Goal: Information Seeking & Learning: Learn about a topic

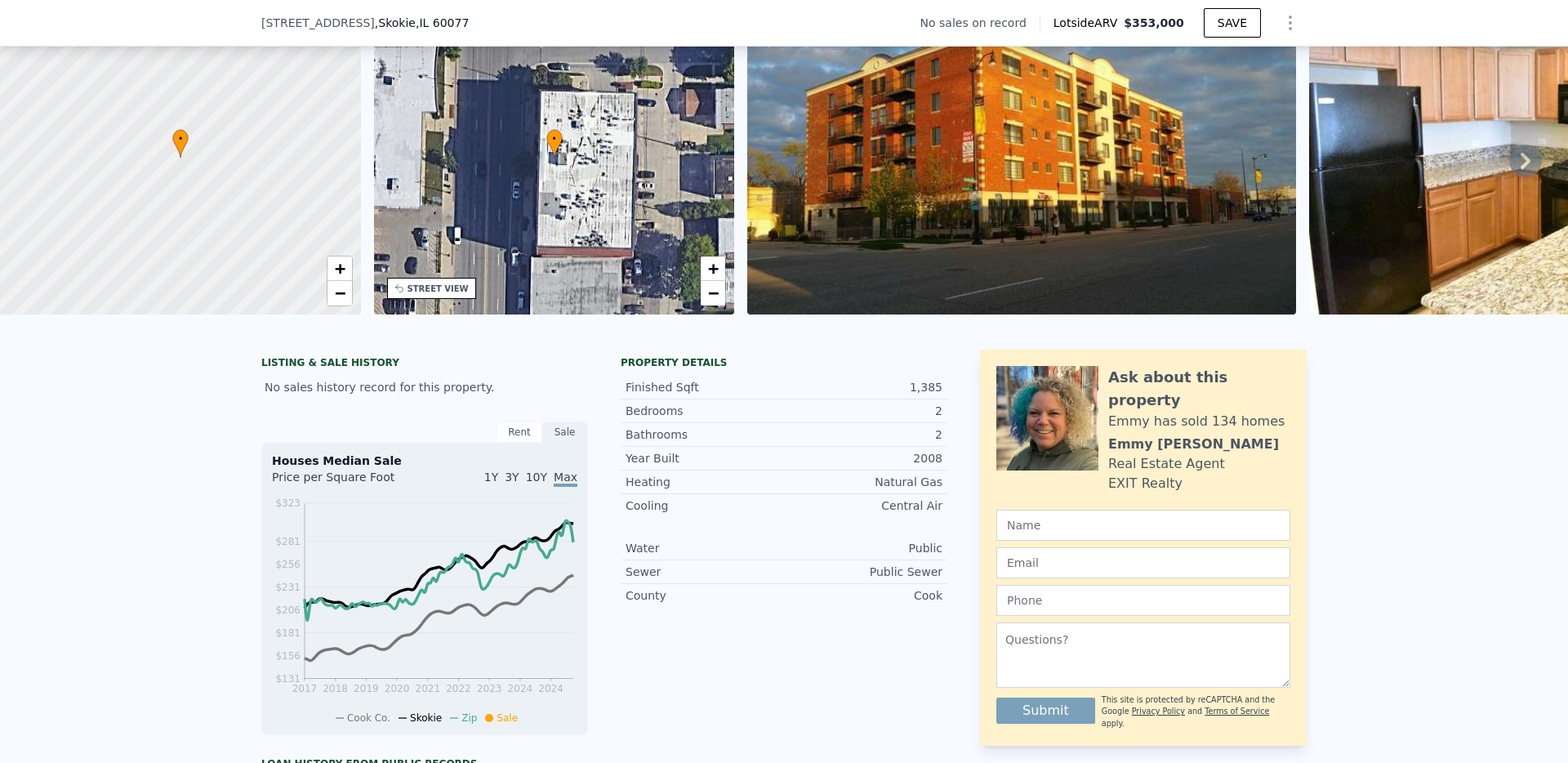
scroll to position [316, 0]
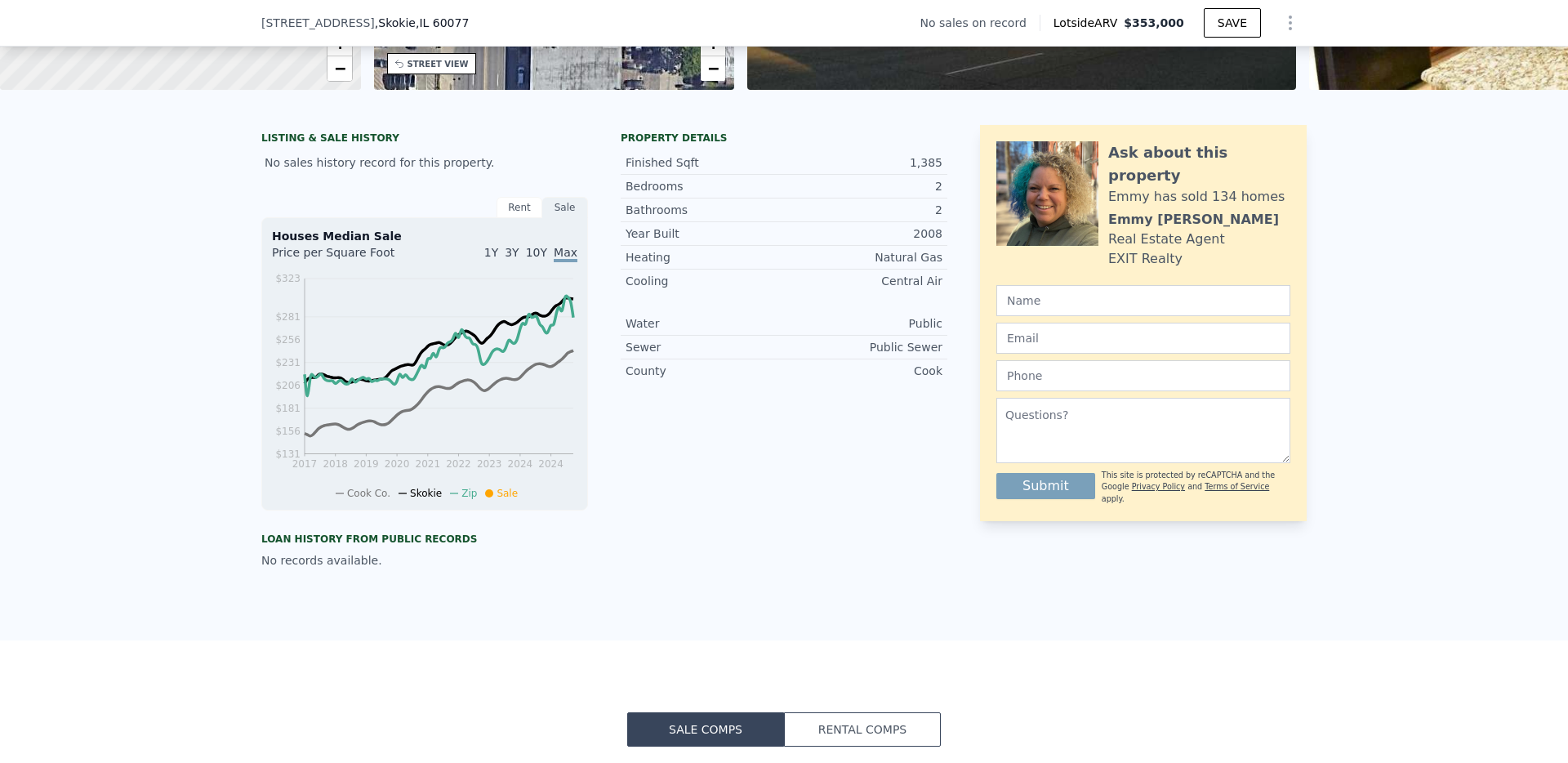
click at [528, 218] on div "Rent" at bounding box center [519, 207] width 46 height 22
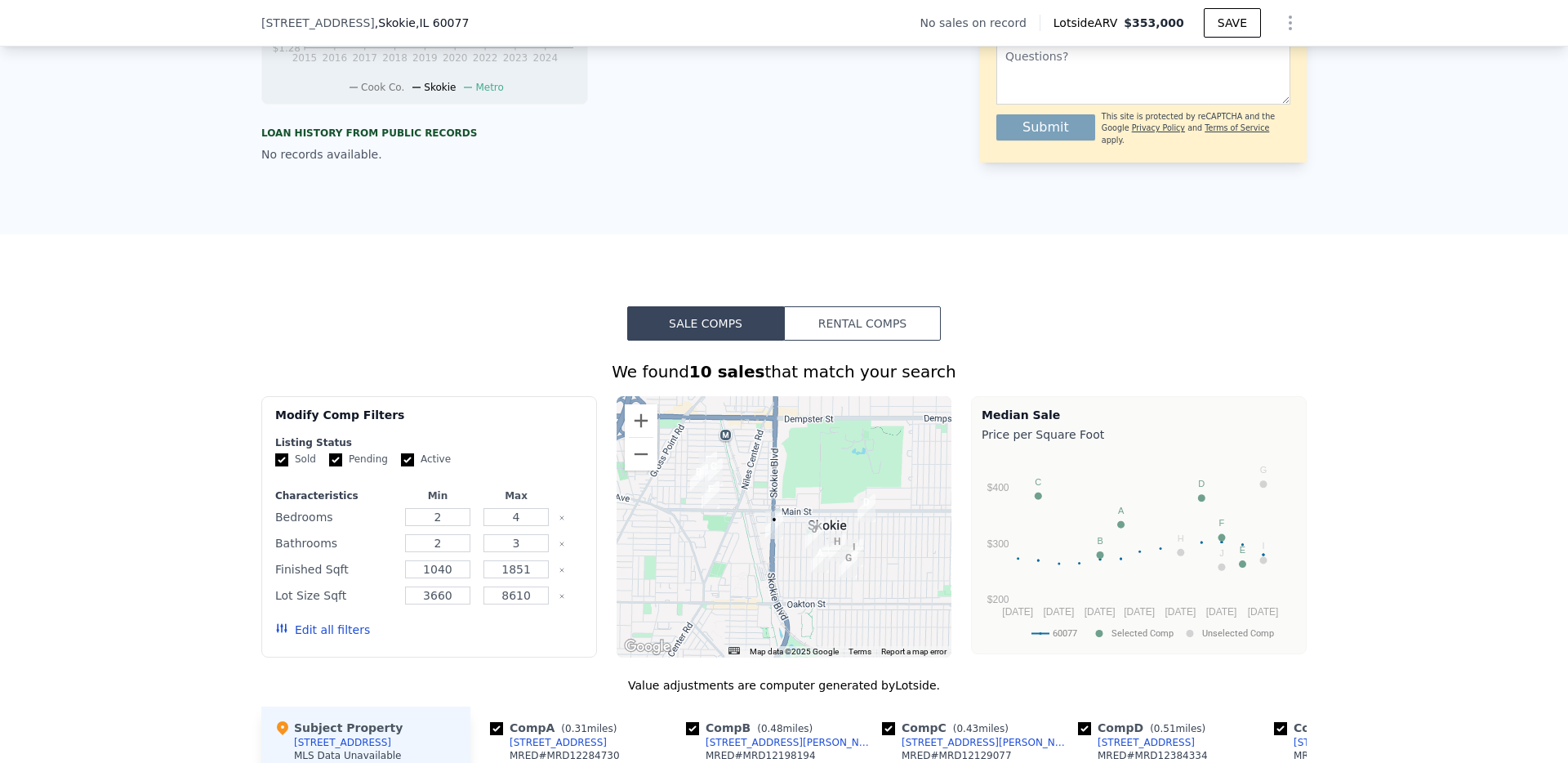
scroll to position [723, 0]
click at [855, 340] on button "Rental Comps" at bounding box center [863, 322] width 157 height 34
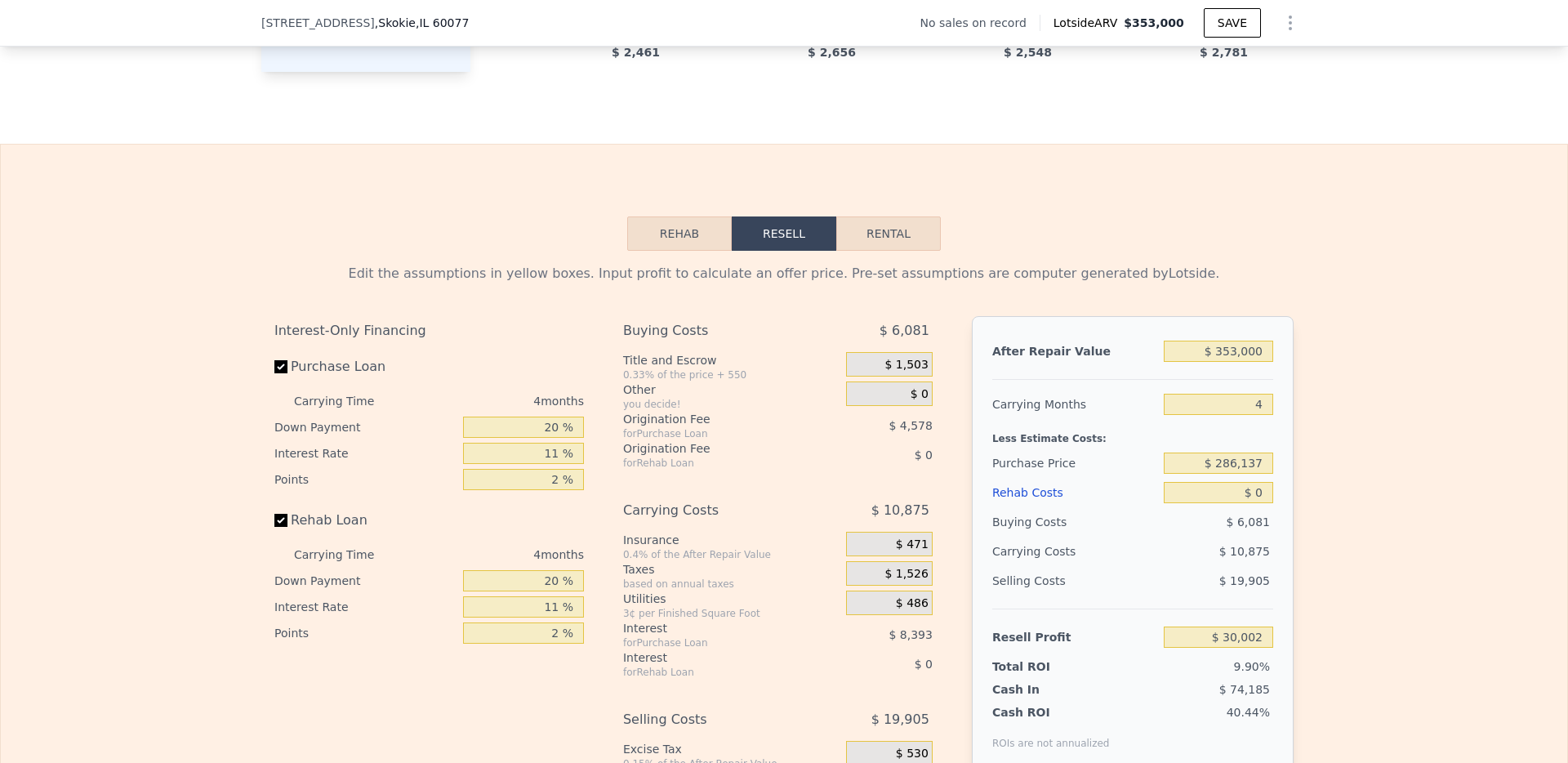
scroll to position [1770, 0]
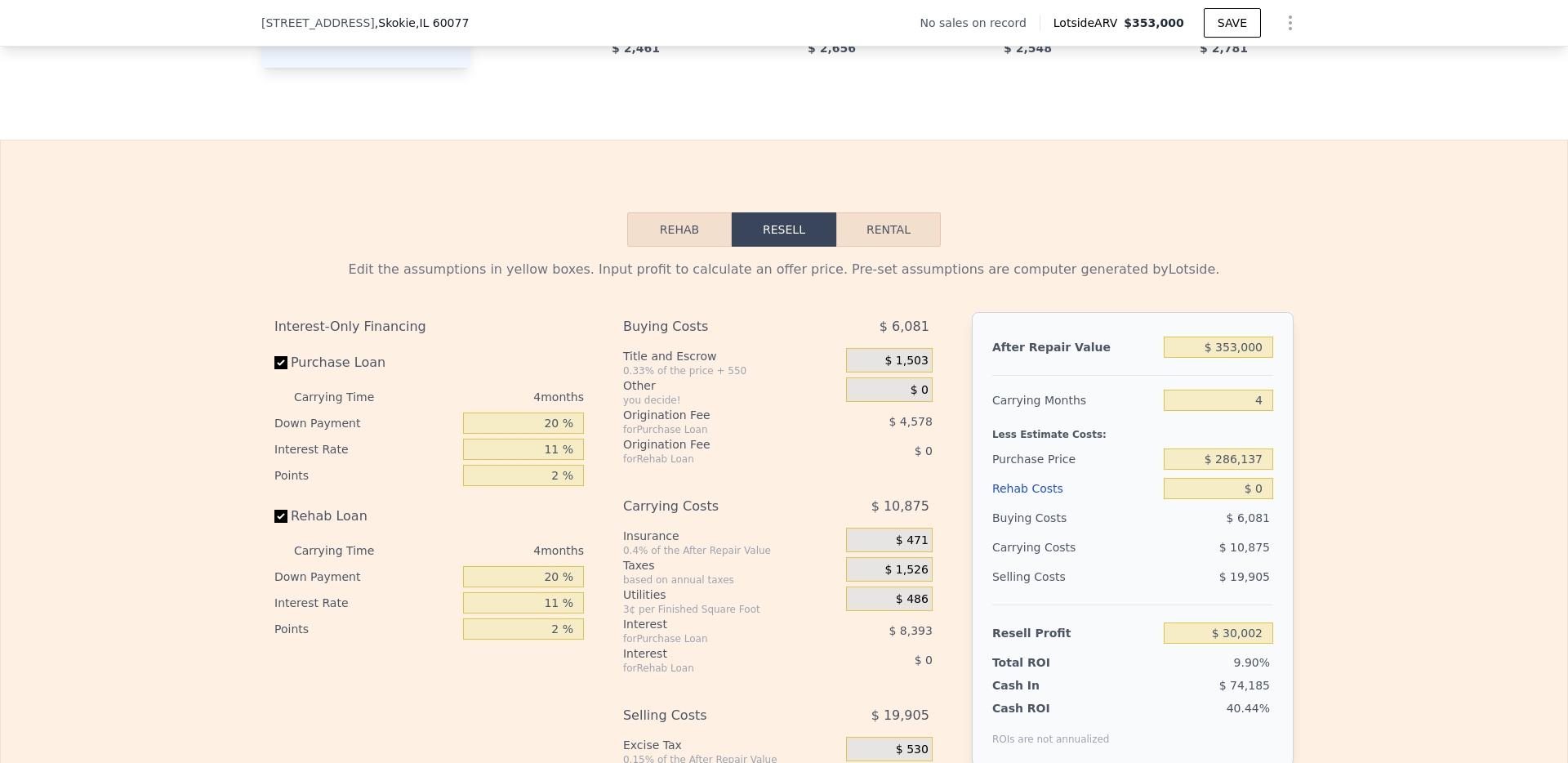
click at [896, 247] on button "Rental" at bounding box center [888, 229] width 104 height 34
select select "30"
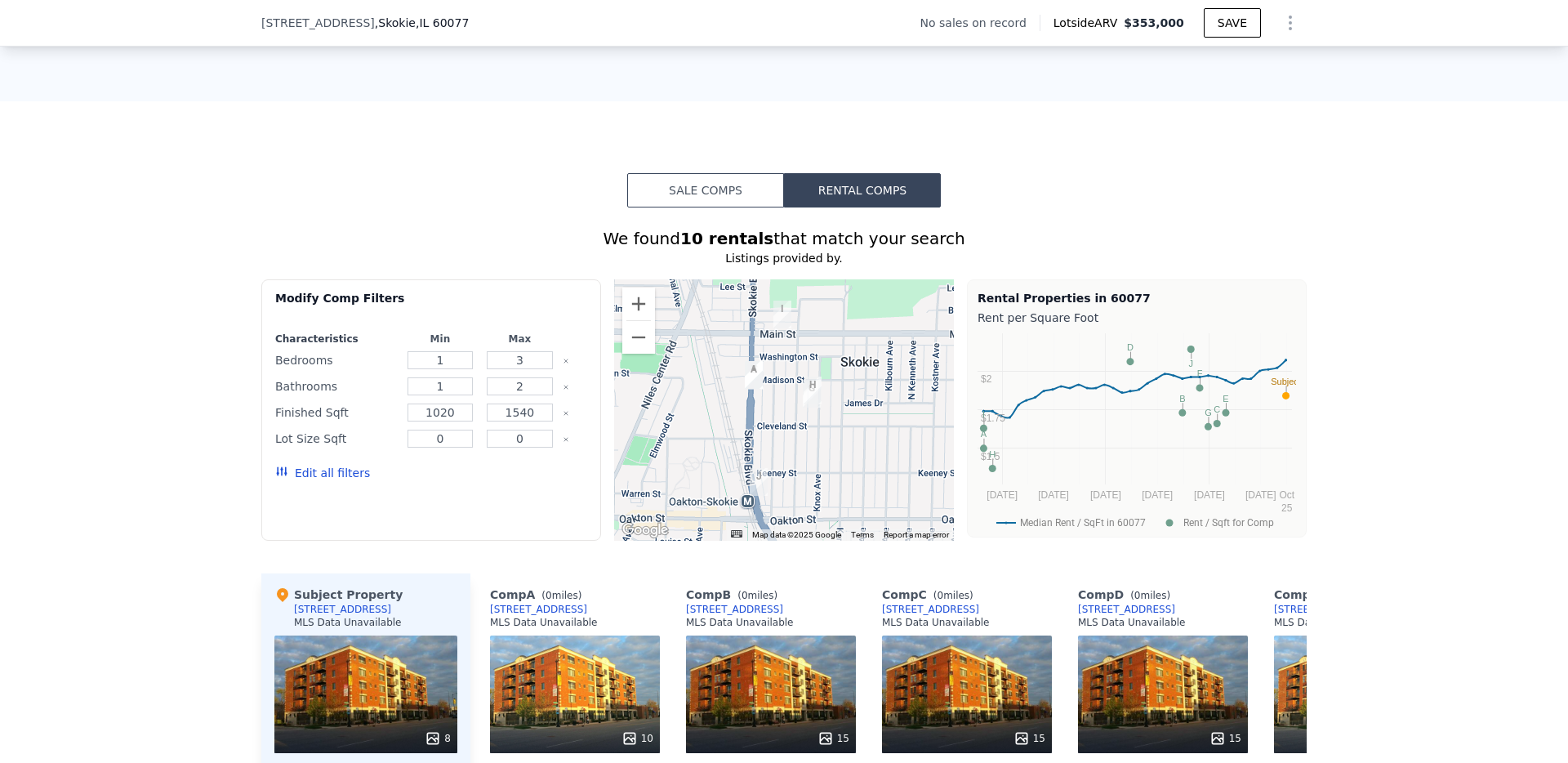
scroll to position [852, 0]
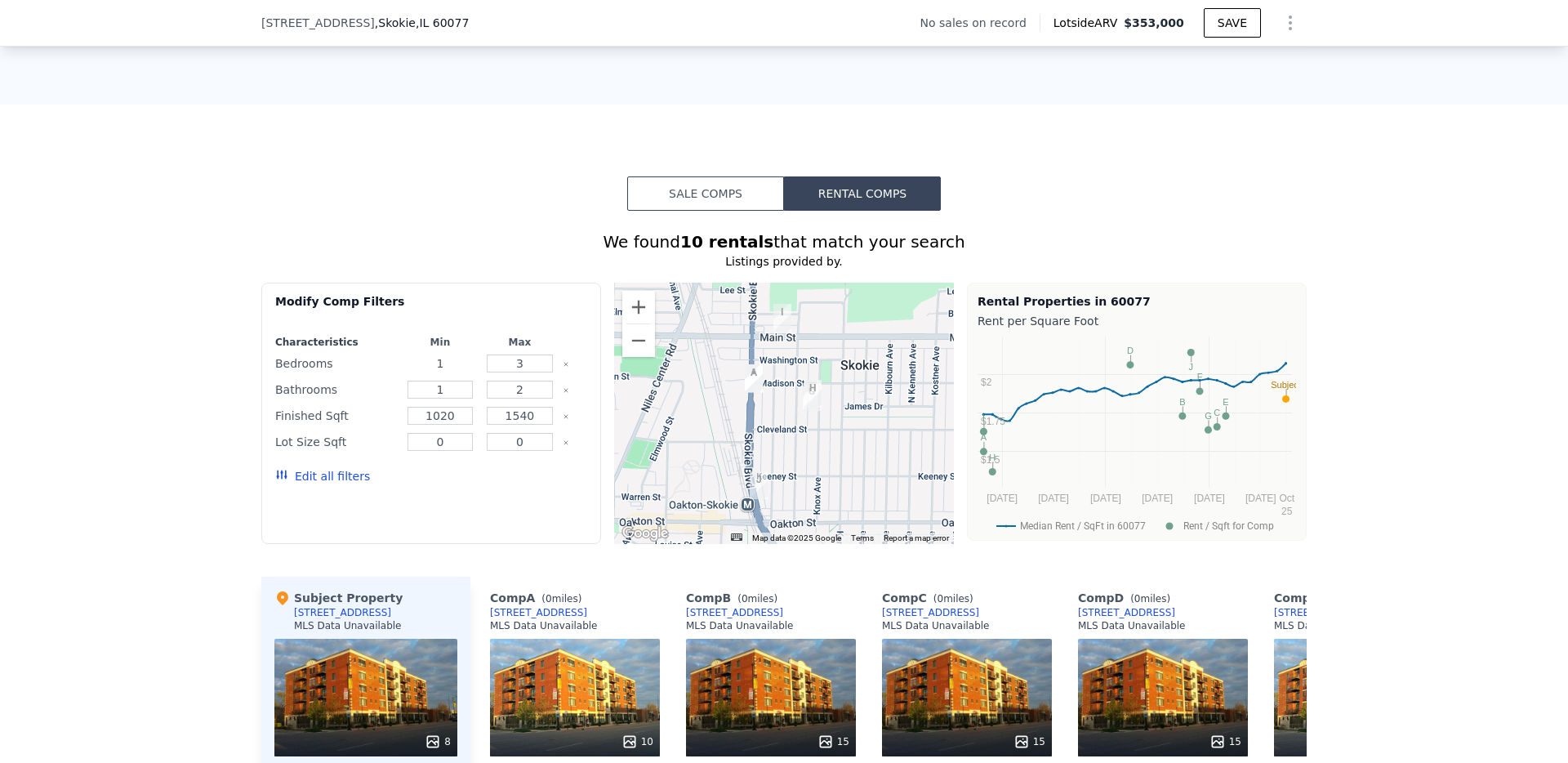
click at [459, 372] on input "1" at bounding box center [440, 363] width 66 height 18
type input "2"
click at [539, 372] on input "3" at bounding box center [520, 363] width 66 height 18
type input "2"
click at [443, 398] on input "1" at bounding box center [440, 390] width 66 height 18
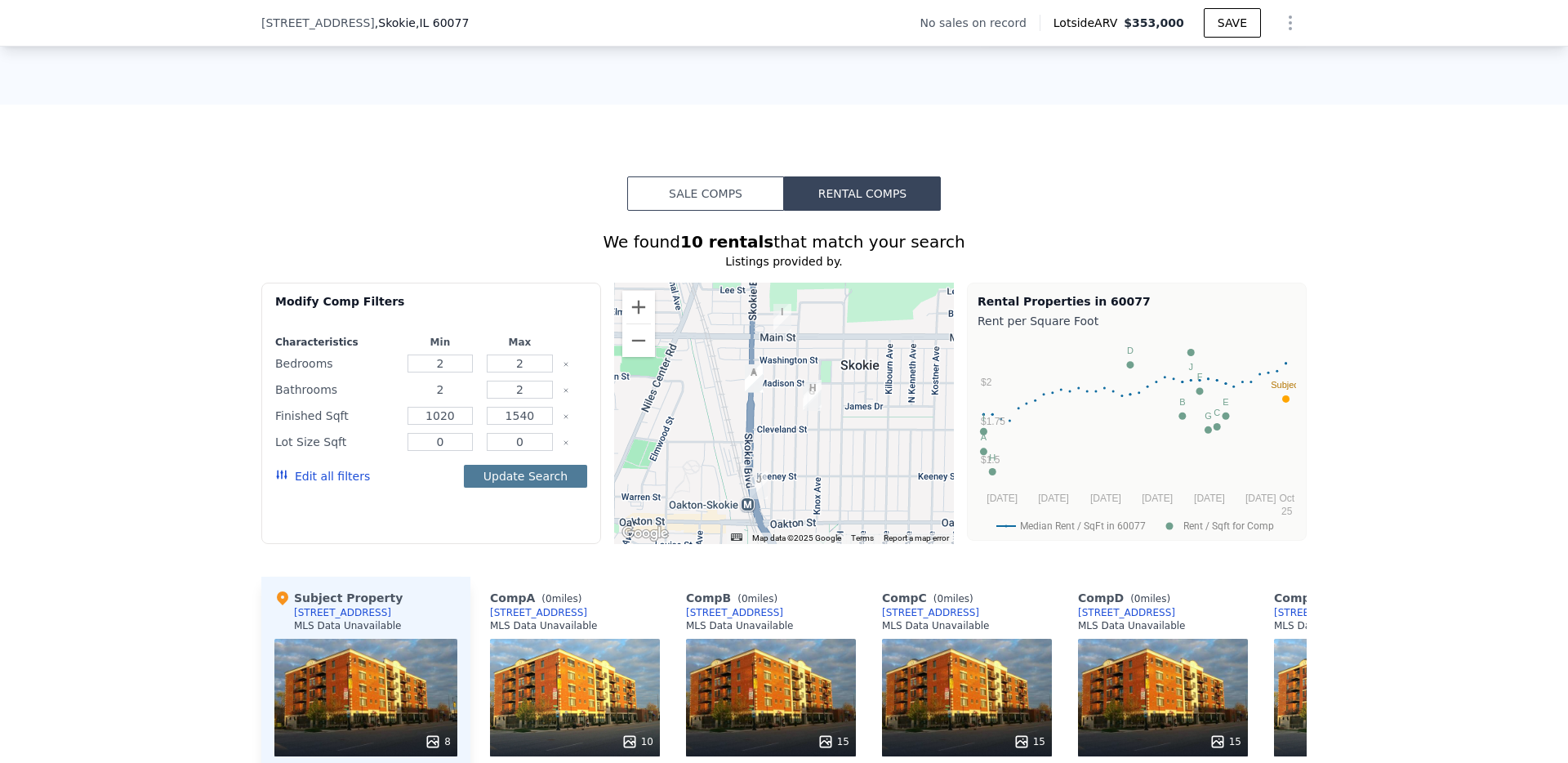
type input "2"
click at [516, 486] on button "Update Search" at bounding box center [525, 476] width 123 height 23
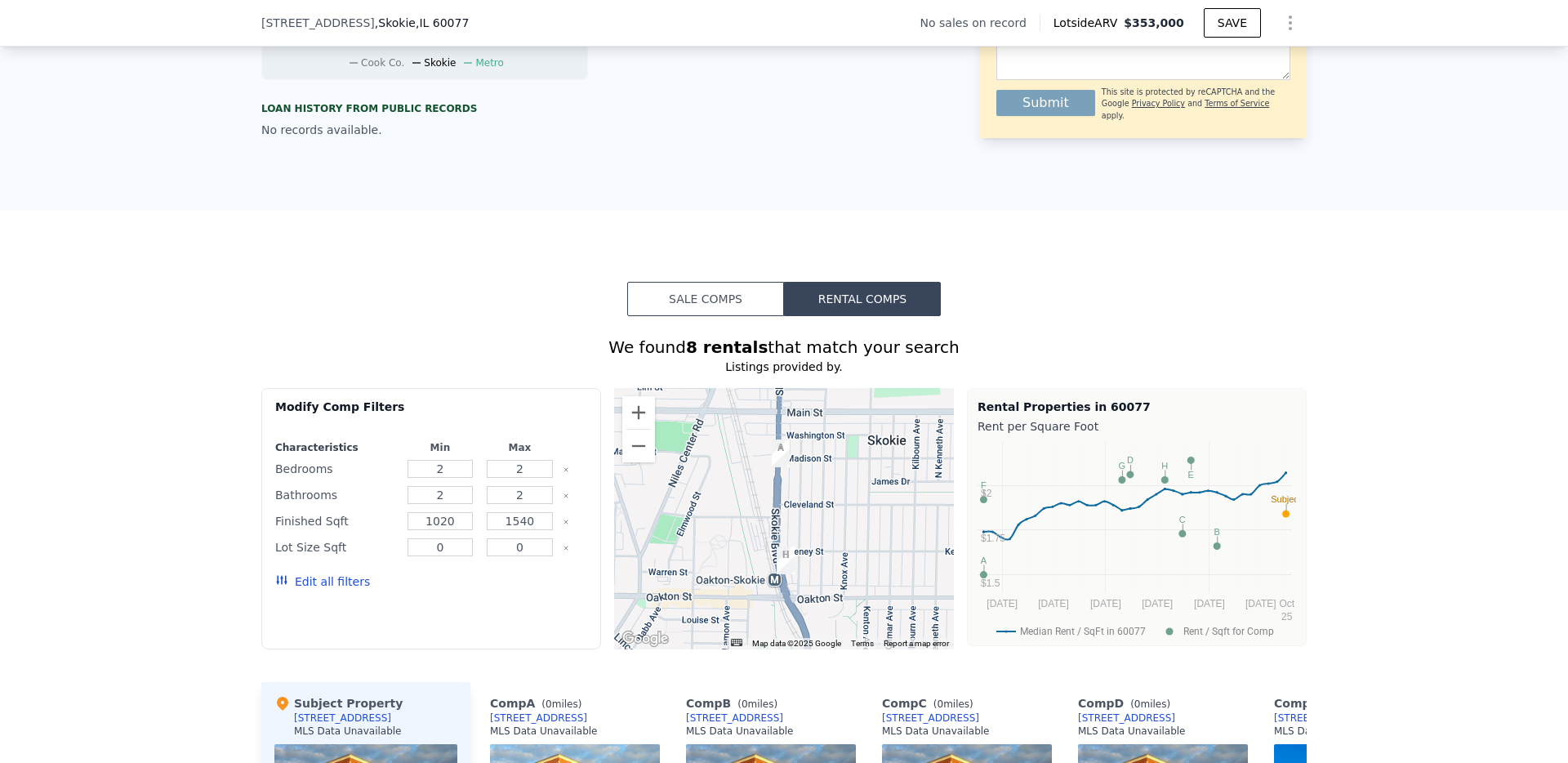
scroll to position [618, 0]
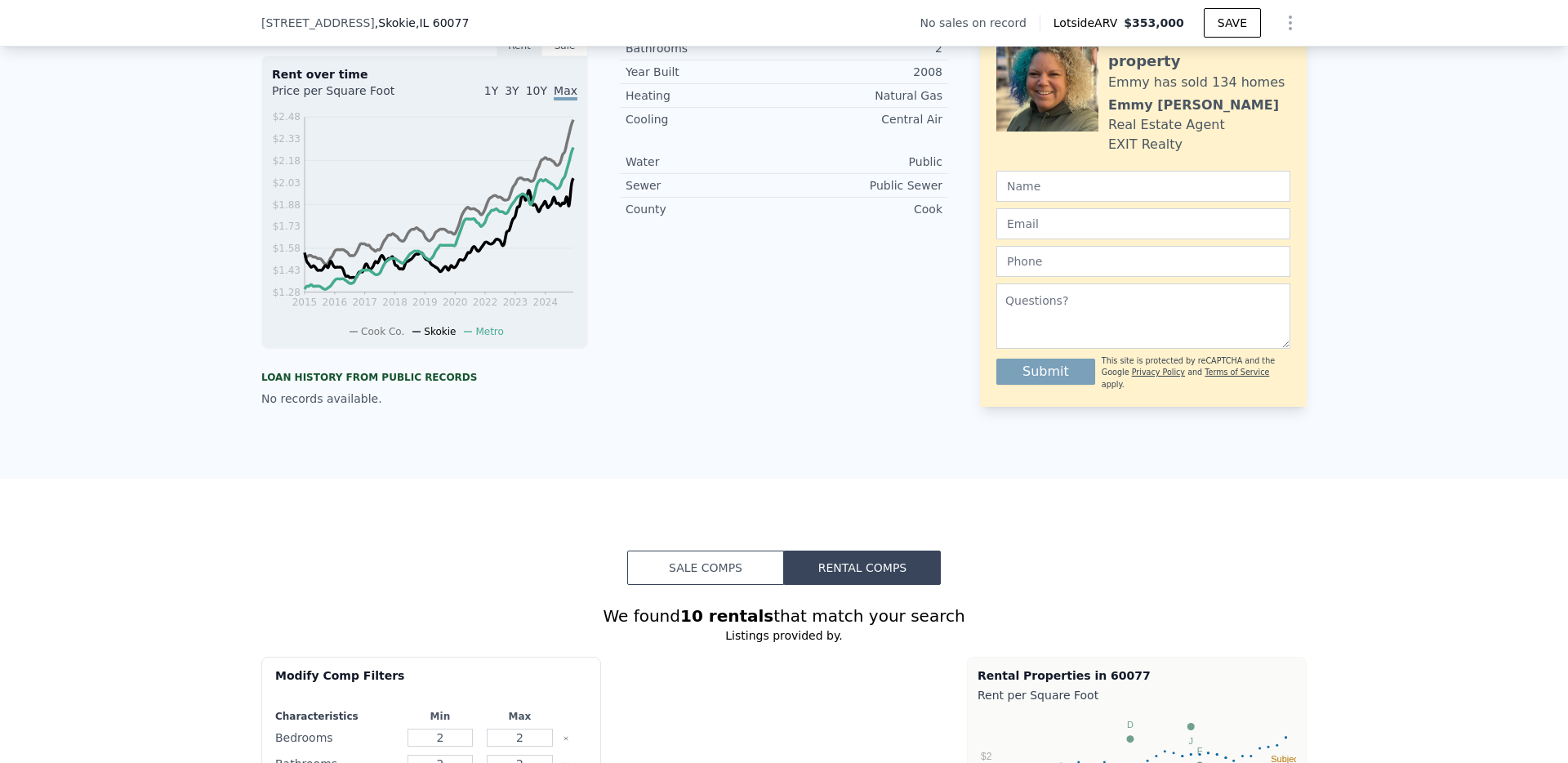
type input "1"
type input "3"
type input "1"
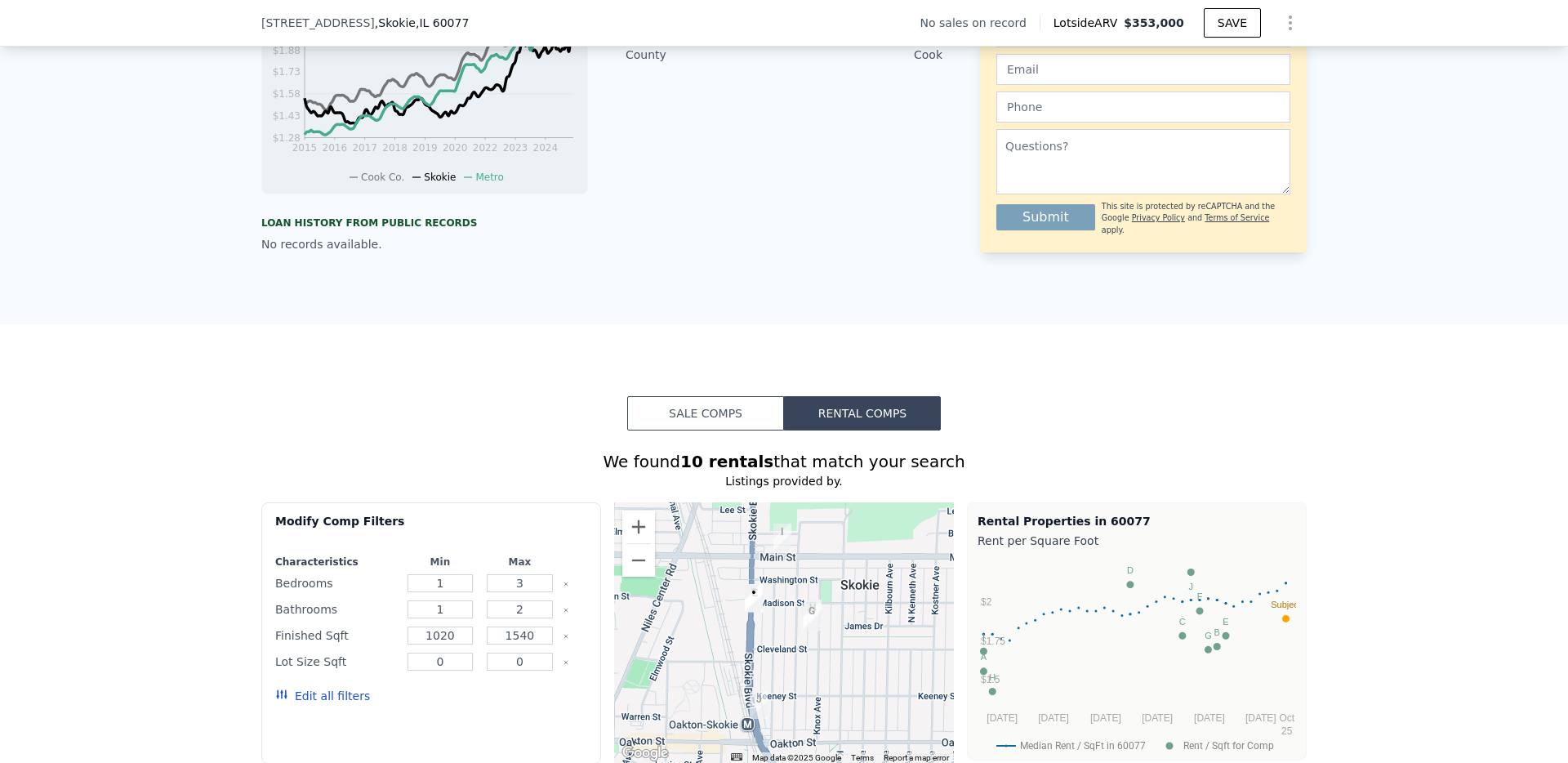
scroll to position [719, 0]
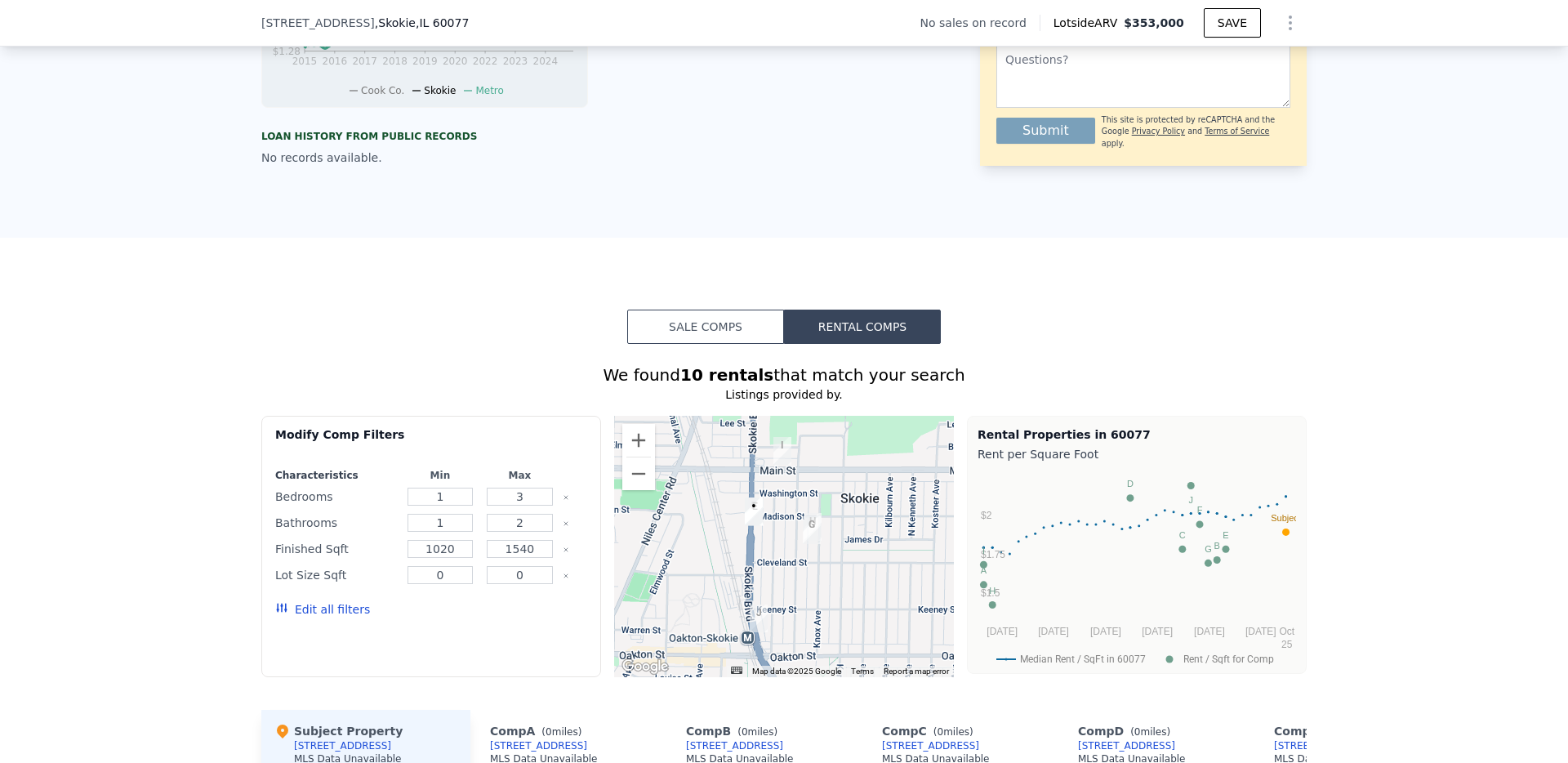
click at [891, 344] on button "Rental Comps" at bounding box center [863, 327] width 157 height 34
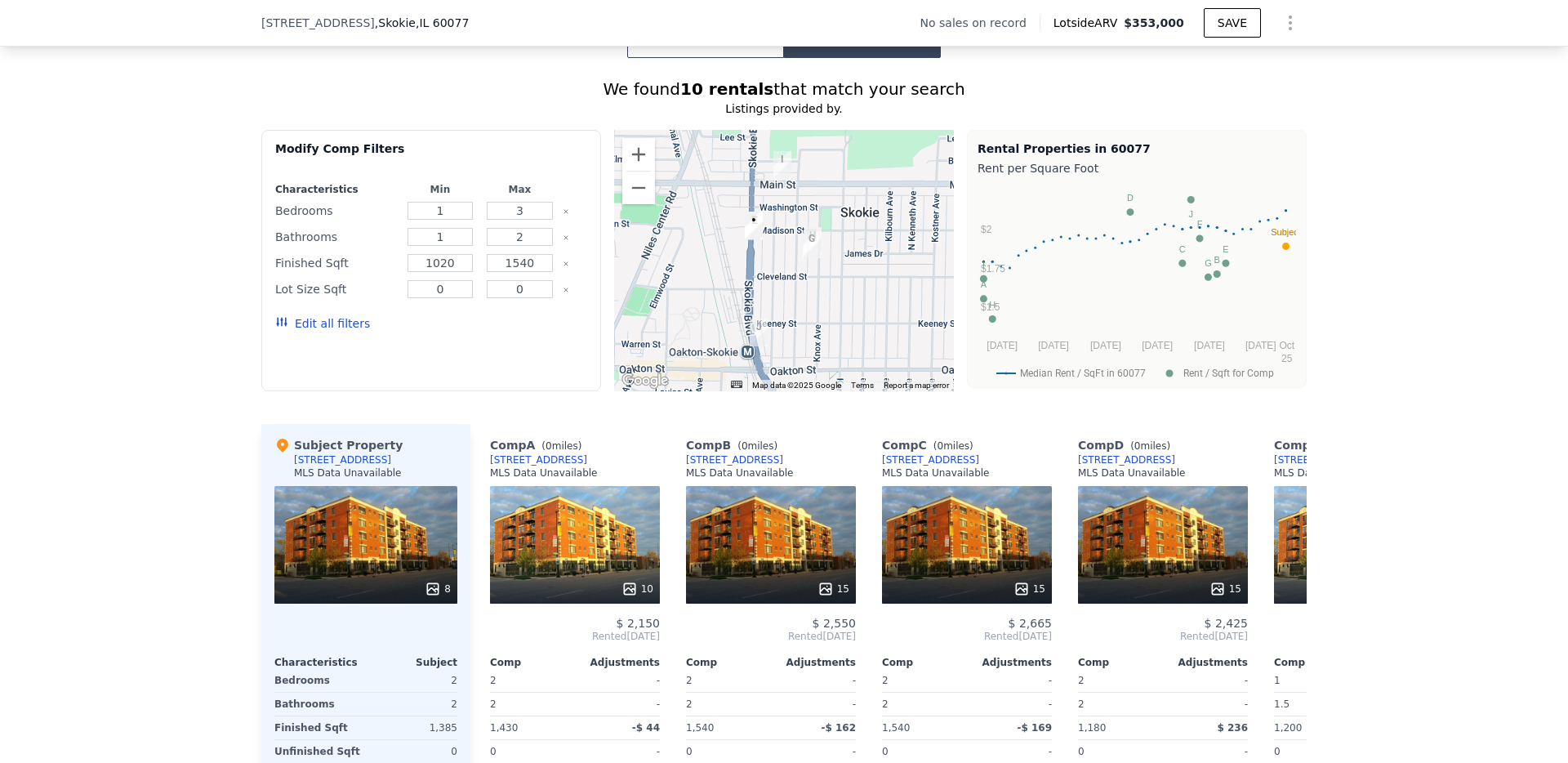
scroll to position [1035, 0]
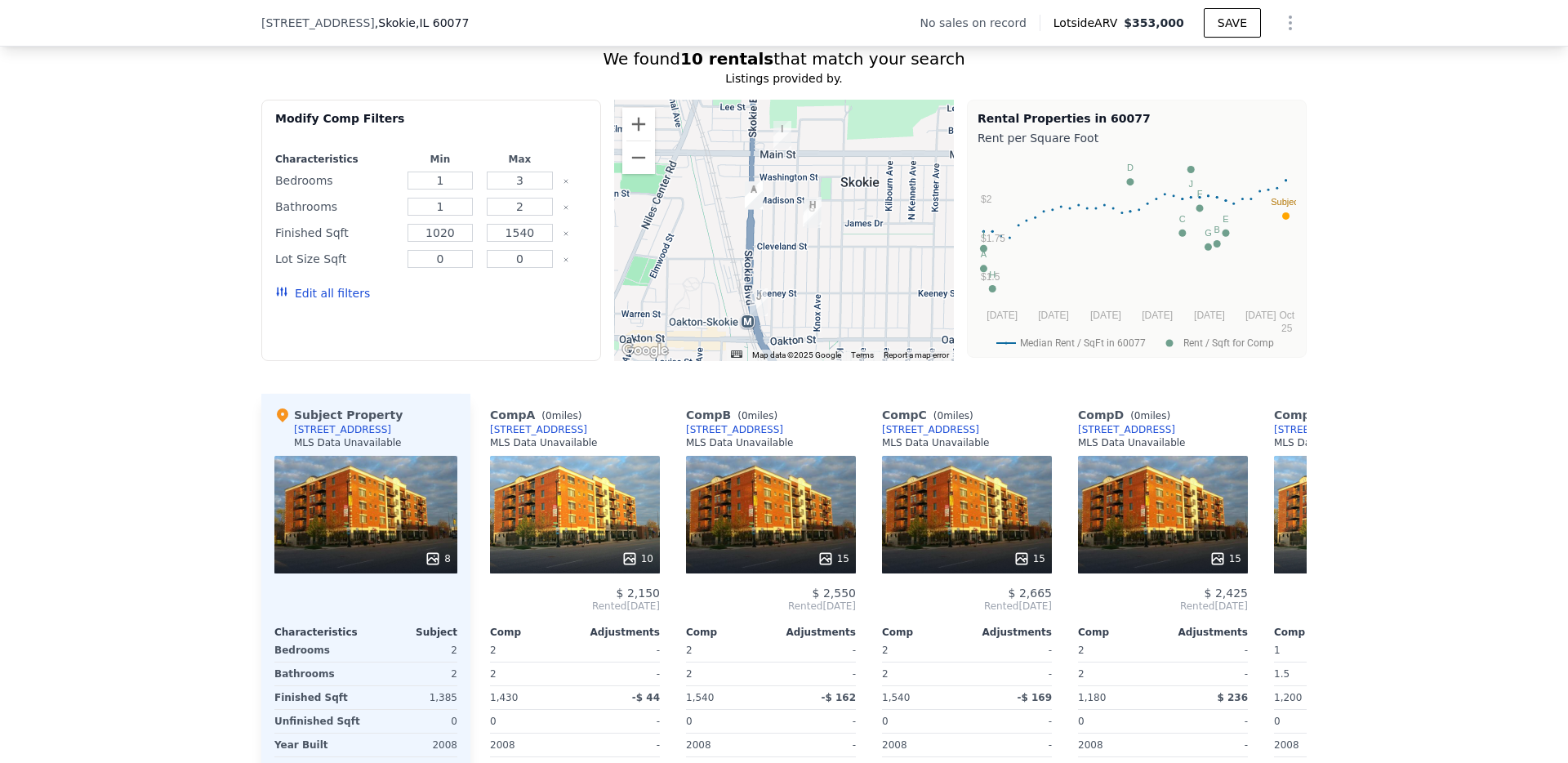
click at [391, 436] on div "[STREET_ADDRESS]" at bounding box center [342, 429] width 97 height 13
click at [593, 430] on div "Comp A ( 0 miles) [STREET_ADDRESS] MLS Data Unavailable" at bounding box center [574, 431] width 170 height 49
click at [587, 436] on div "[STREET_ADDRESS]" at bounding box center [538, 429] width 97 height 13
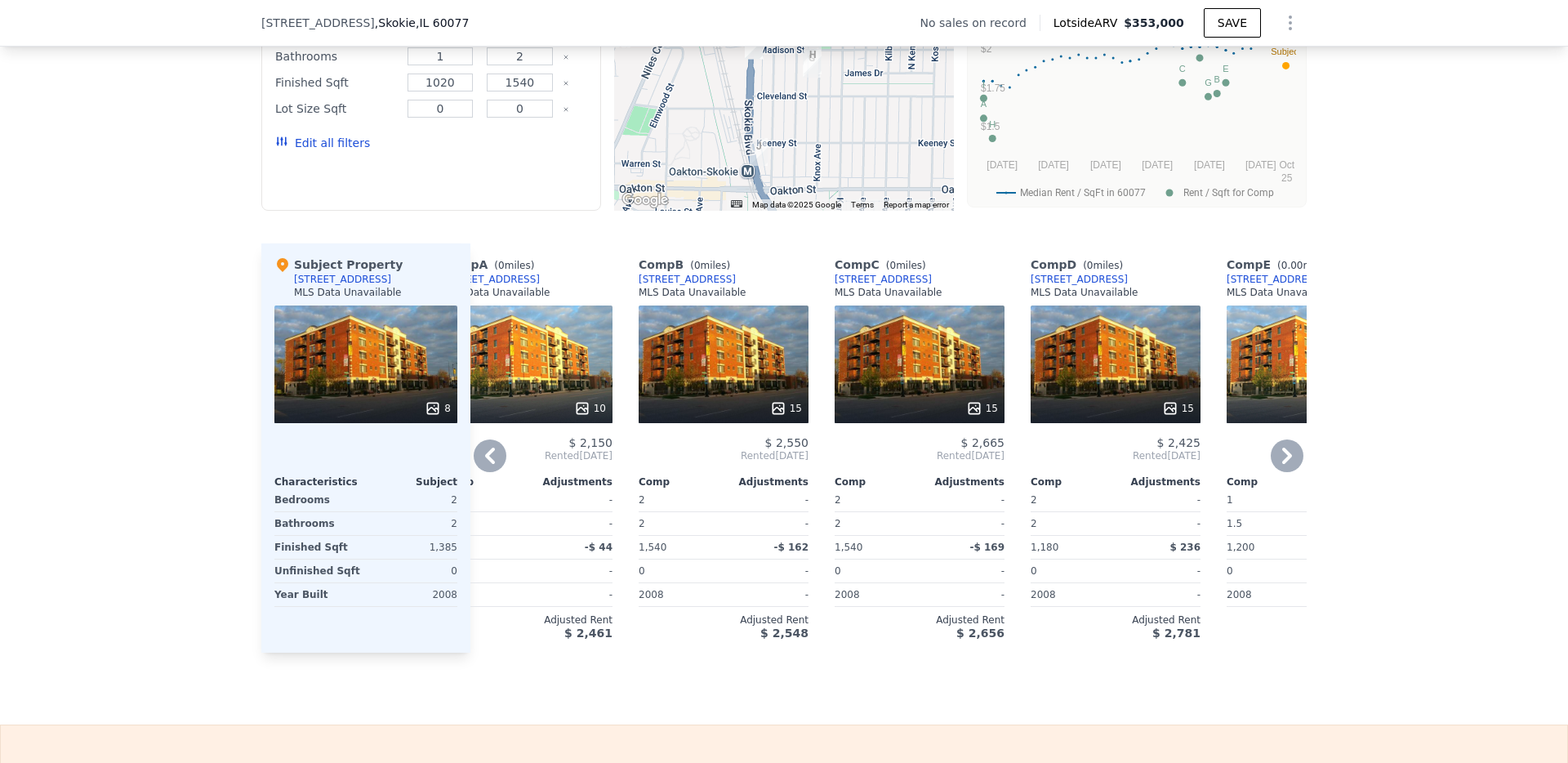
scroll to position [1229, 0]
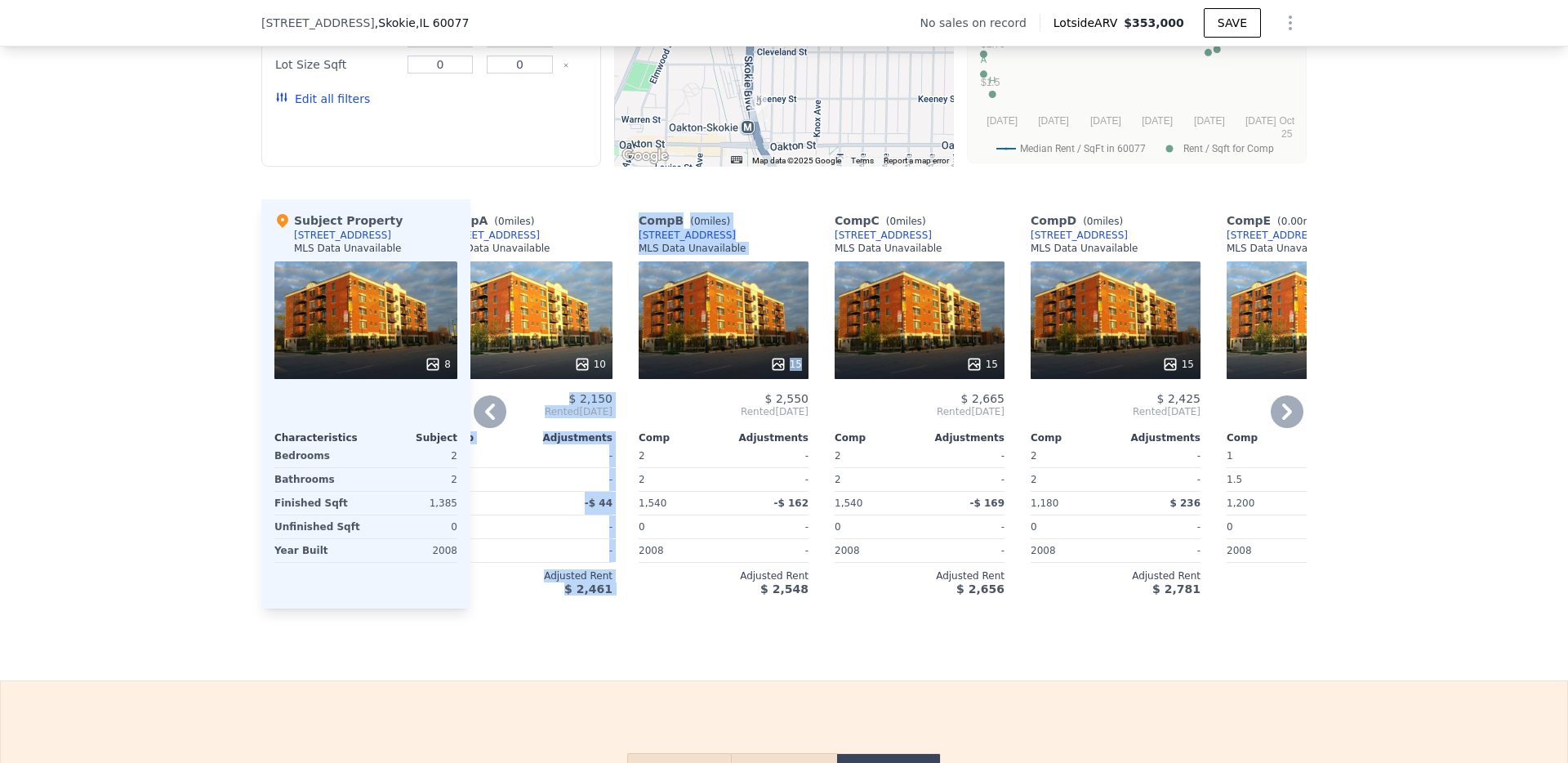
drag, startPoint x: 545, startPoint y: 350, endPoint x: 657, endPoint y: 331, distance: 113.6
click at [657, 331] on div "Comp A ( 0 miles) [STREET_ADDRESS] MLS Data Unavailable 10 $ 2,150 Rented [DATE…" at bounding box center [889, 403] width 836 height 410
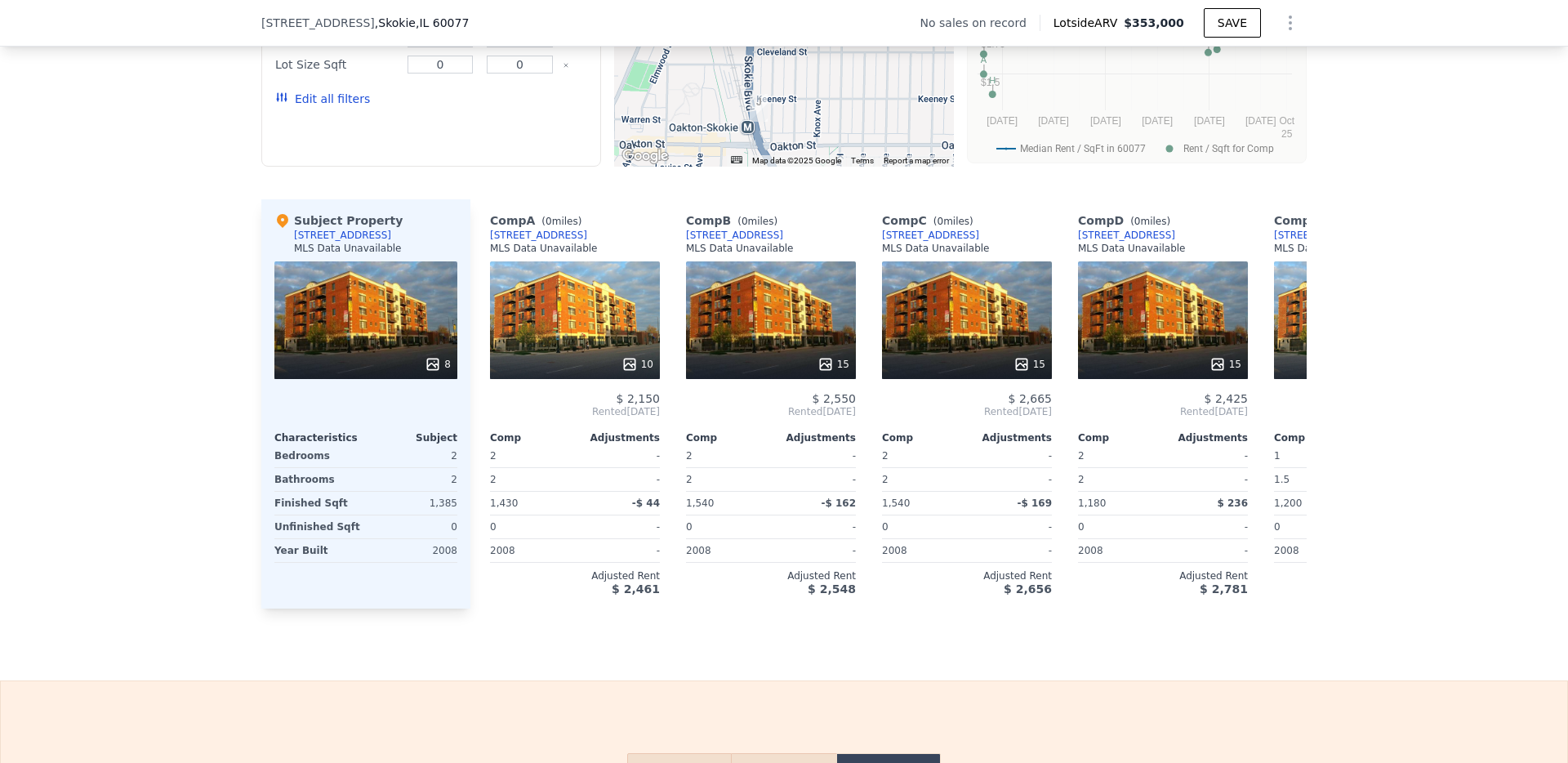
click at [381, 374] on div at bounding box center [365, 365] width 183 height 29
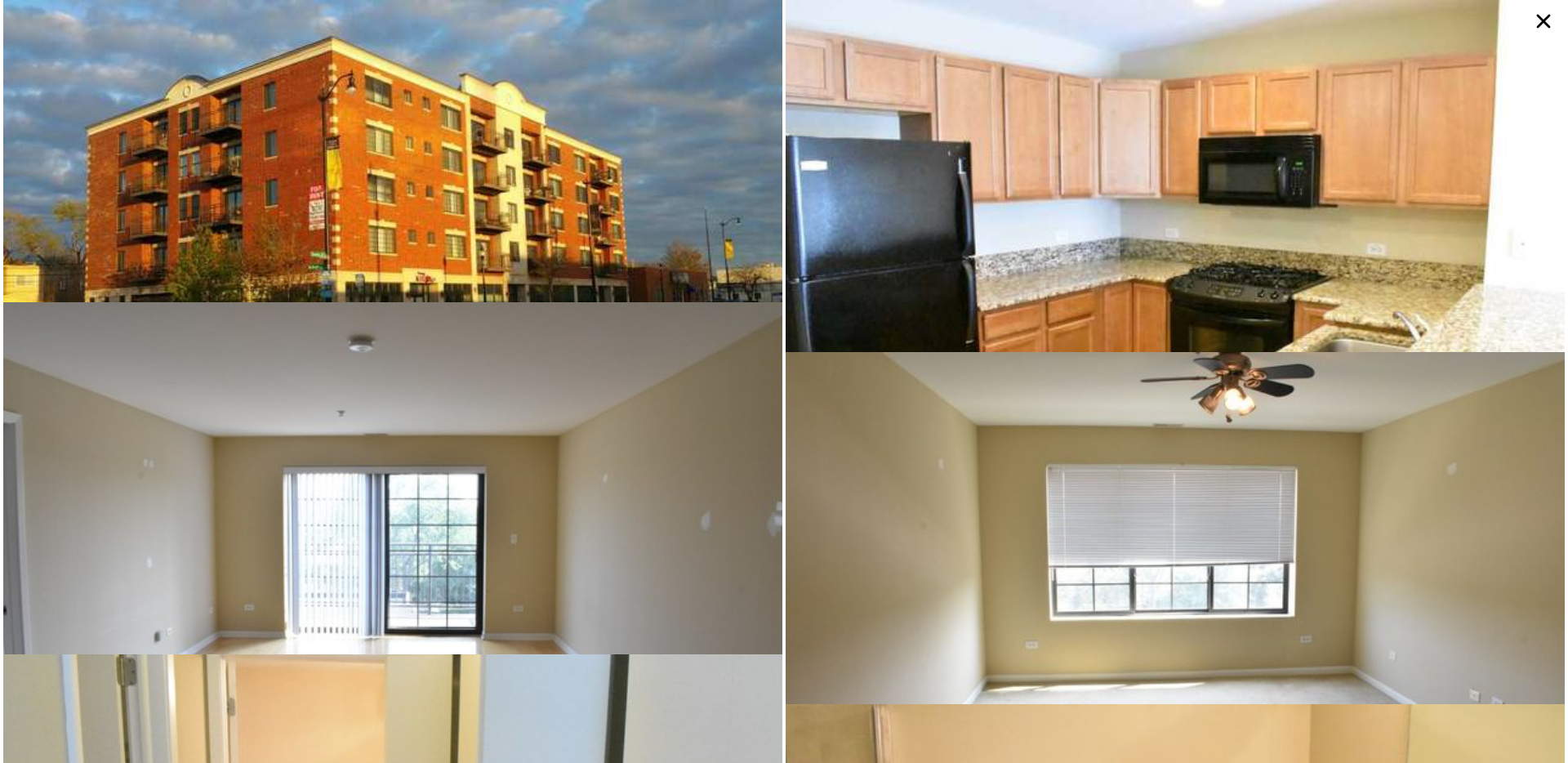
click at [1541, 17] on icon at bounding box center [1544, 22] width 29 height 29
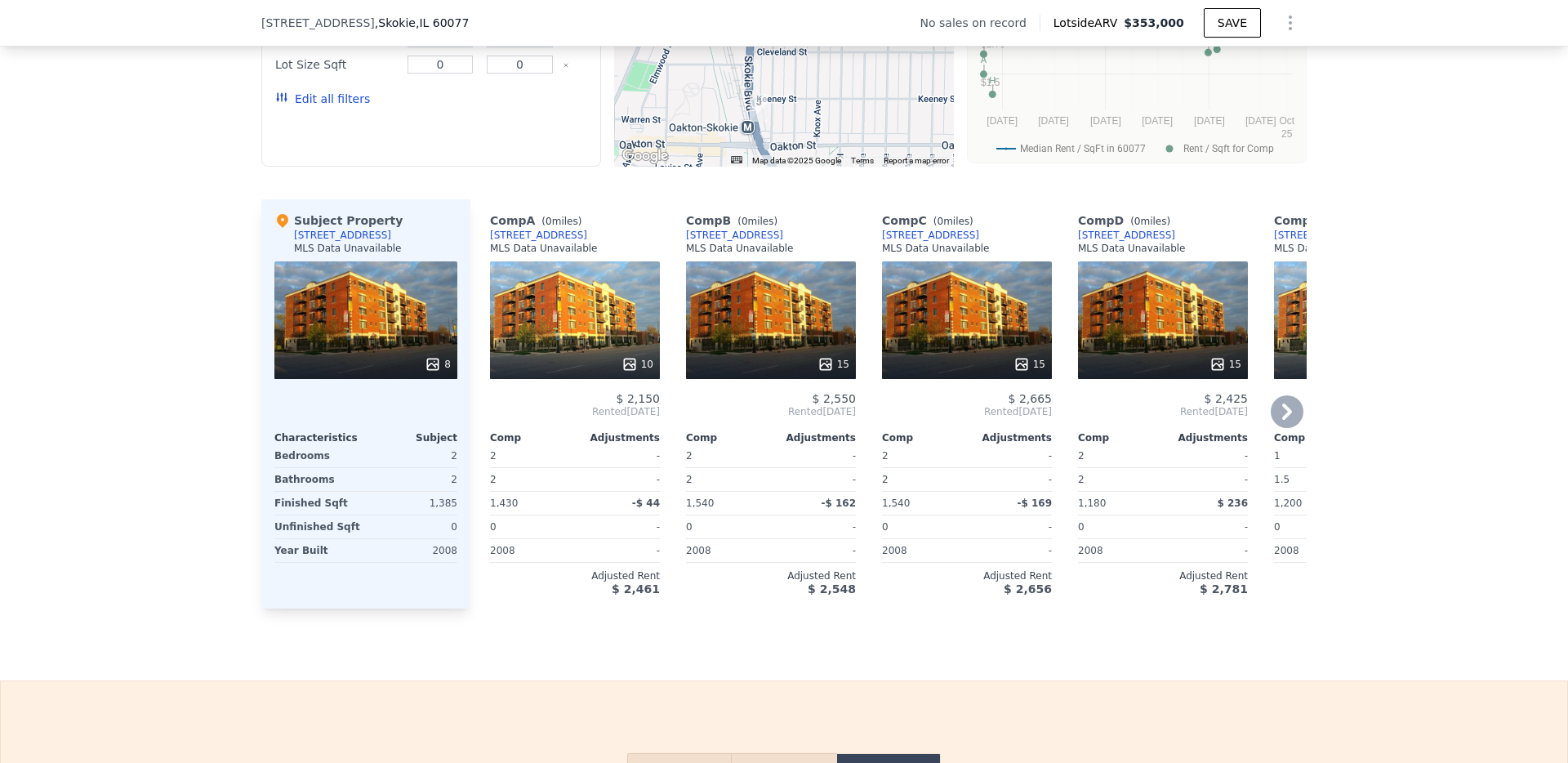
click at [630, 364] on div at bounding box center [574, 365] width 170 height 29
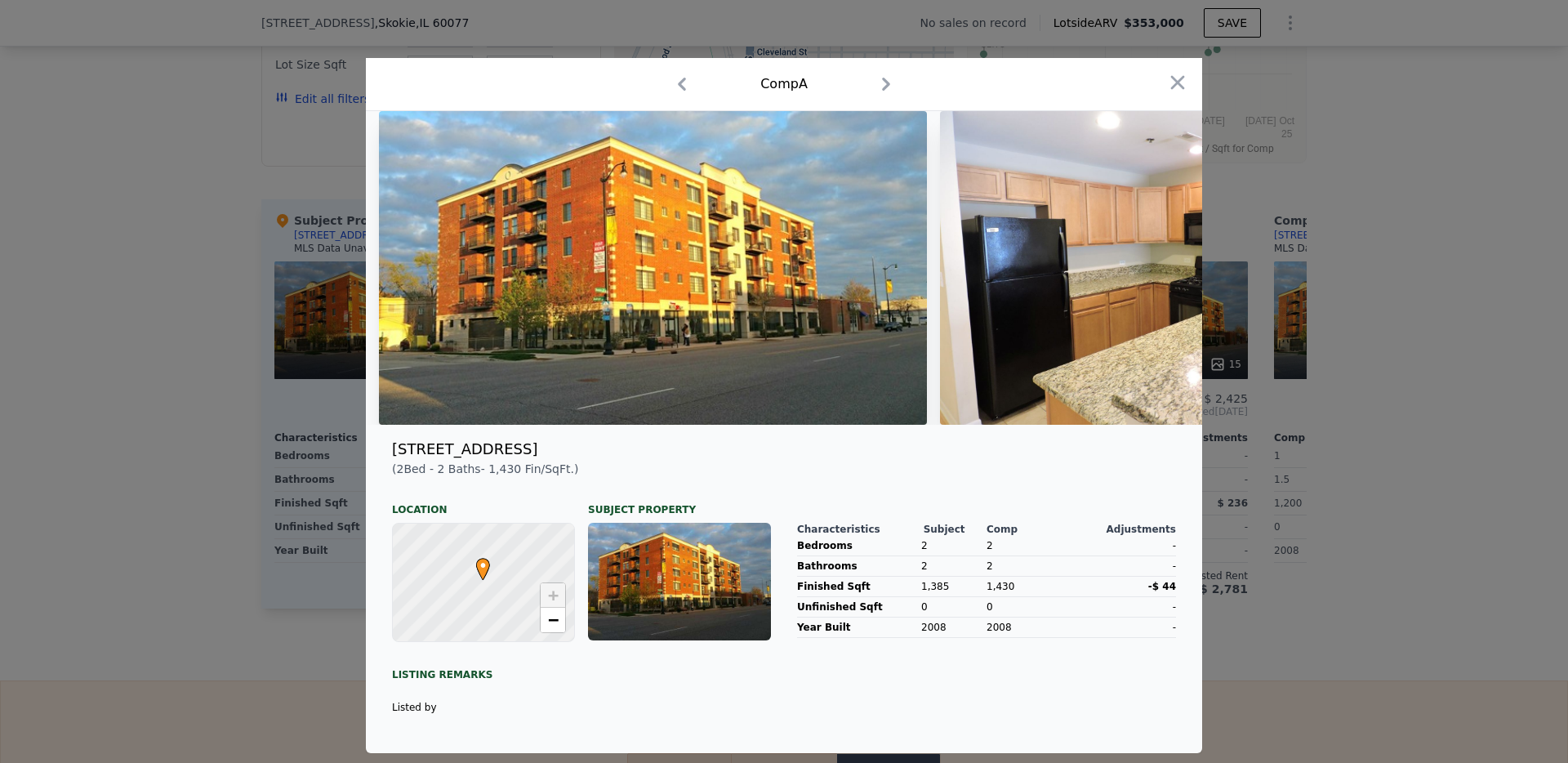
scroll to position [46, 0]
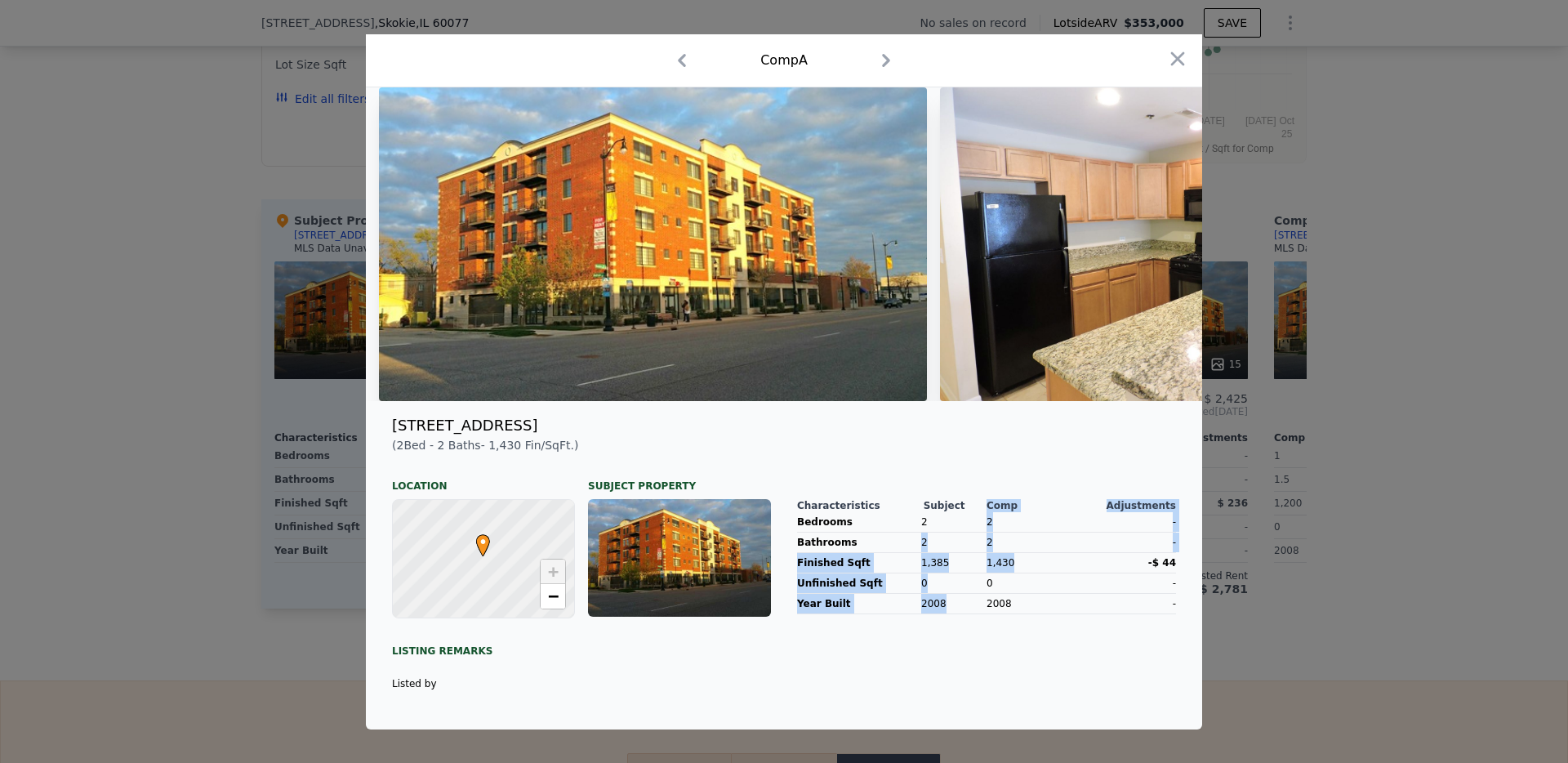
drag, startPoint x: 1003, startPoint y: 566, endPoint x: 906, endPoint y: 556, distance: 97.5
click at [907, 557] on div "Characteristics Subject Bedrooms 2 Bathrooms 2 Finished Sqft 1,385 Unfinished S…" at bounding box center [987, 530] width 379 height 167
click at [906, 552] on div "Bathrooms" at bounding box center [856, 542] width 117 height 20
click at [877, 53] on icon "button" at bounding box center [886, 60] width 26 height 26
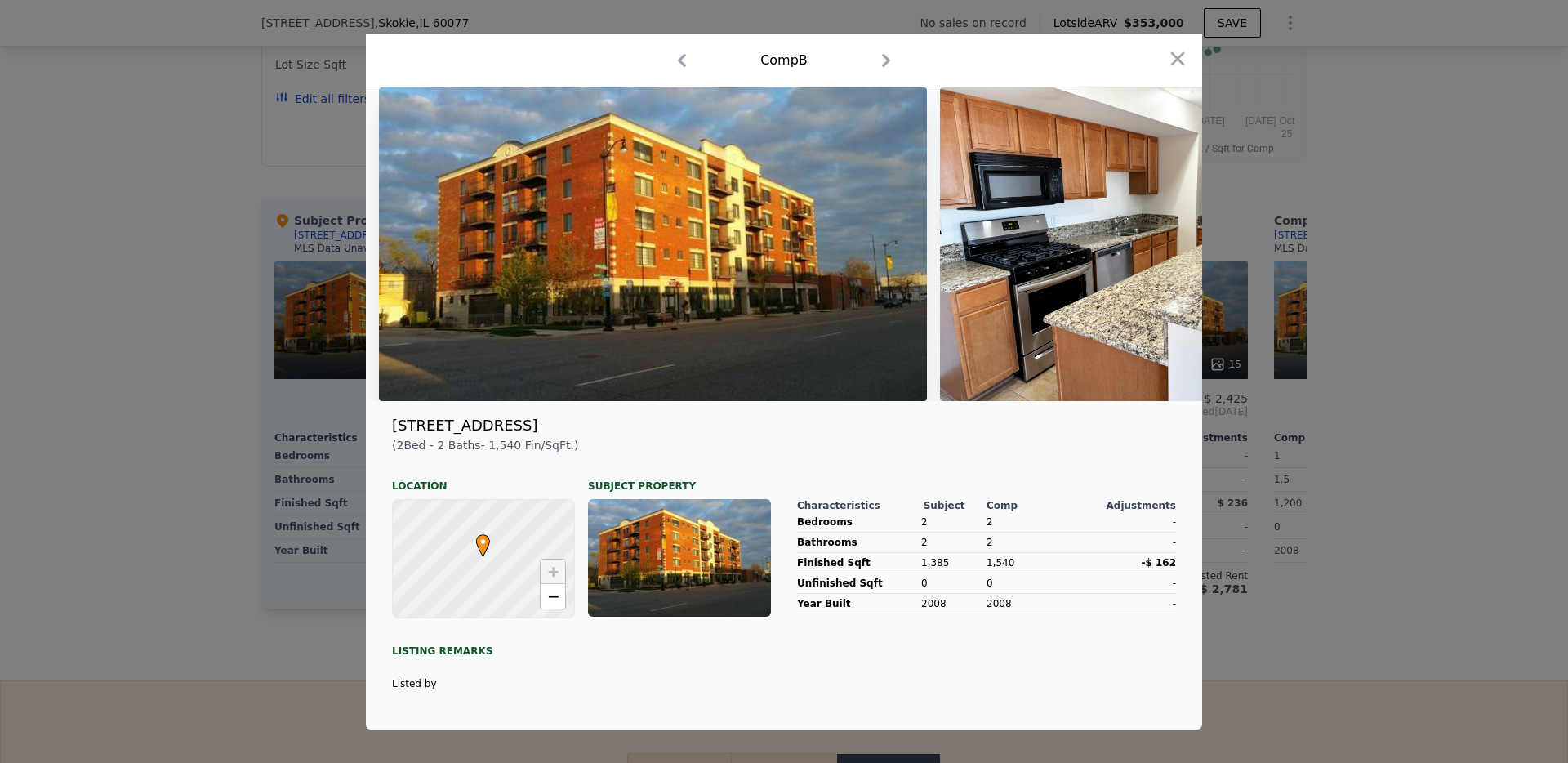
click at [873, 53] on icon "button" at bounding box center [886, 60] width 26 height 26
drag, startPoint x: 1170, startPoint y: 52, endPoint x: 1180, endPoint y: 47, distance: 11.2
click at [1171, 53] on icon "button" at bounding box center [1178, 59] width 14 height 14
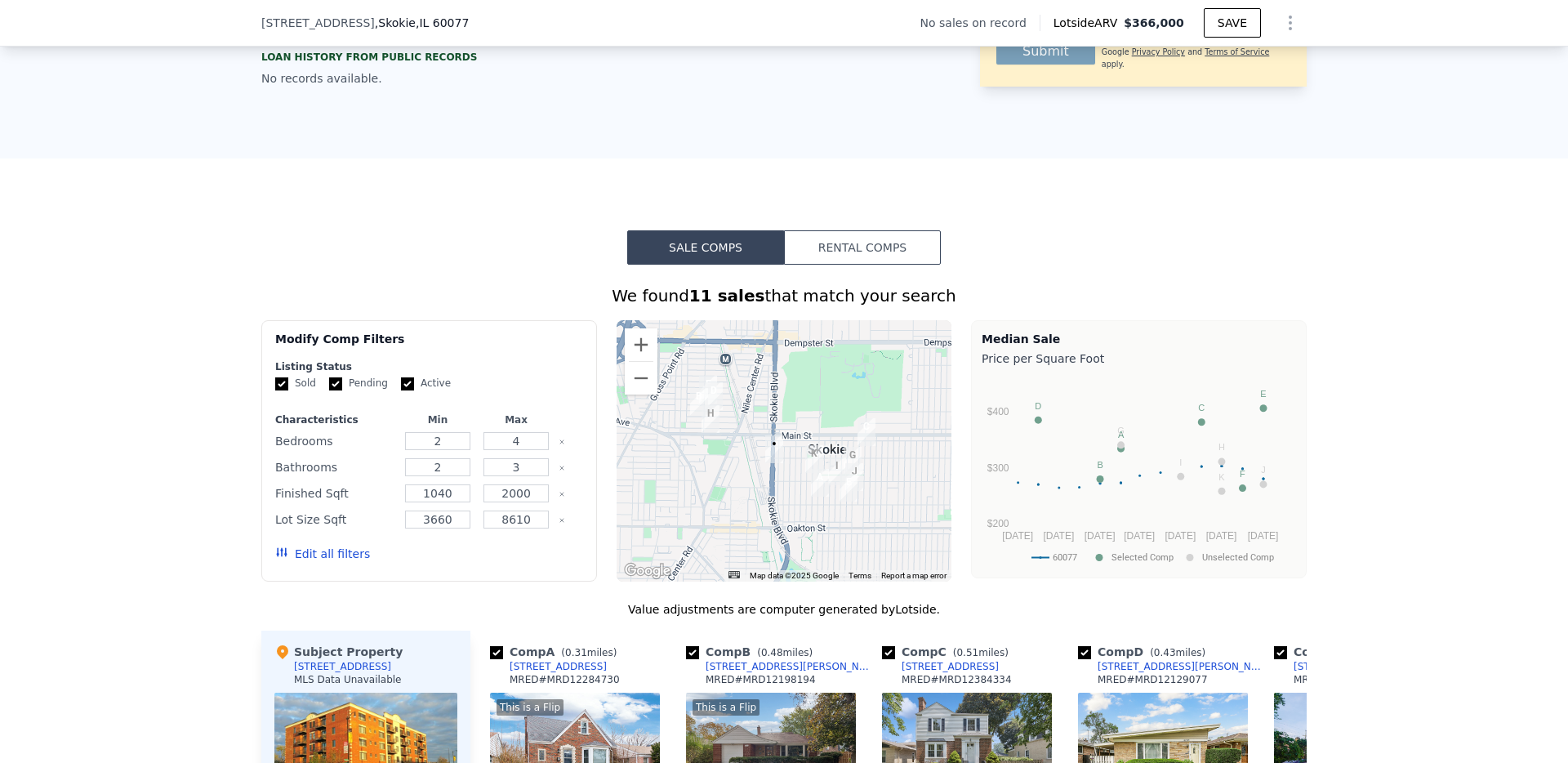
scroll to position [1018, 0]
